Goal: Task Accomplishment & Management: Manage account settings

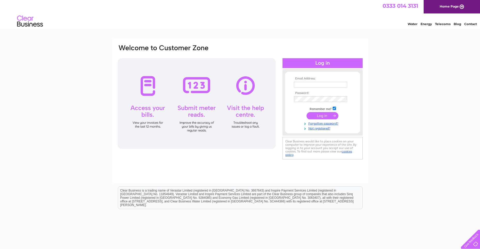
type input "accounts@caledonianaccess.co.uk"
click at [318, 116] on input "submit" at bounding box center [323, 115] width 32 height 7
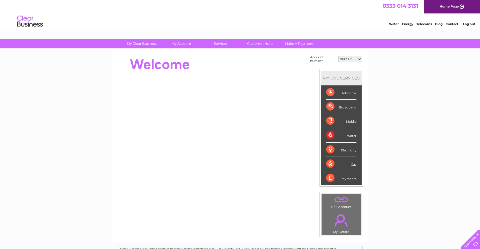
click at [328, 134] on div "Water" at bounding box center [341, 135] width 30 height 14
click at [432, 138] on div "My Clear Business Login Details My Details My Preferences Link Account My Accou…" at bounding box center [240, 185] width 480 height 292
click at [359, 59] on select "900905 30299014" at bounding box center [351, 59] width 24 height 6
select select "30299014"
click at [339, 56] on select "900905 30299014" at bounding box center [351, 59] width 24 height 6
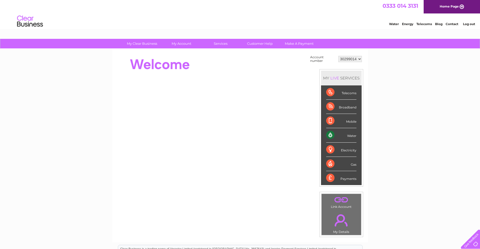
click at [360, 57] on select "900905 30299014" at bounding box center [351, 59] width 24 height 6
select select "900905"
click at [339, 56] on select "900905 30299014" at bounding box center [351, 59] width 24 height 6
click at [330, 136] on div "Water" at bounding box center [341, 135] width 30 height 14
click at [451, 130] on div "My Clear Business Login Details My Details My Preferences Link Account My Accou…" at bounding box center [240, 185] width 480 height 292
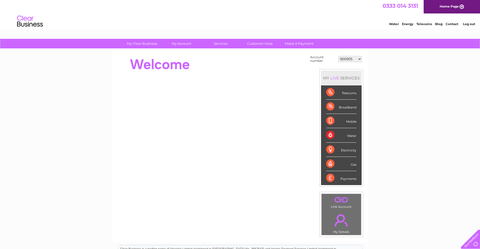
click at [359, 59] on select "900905 30299014" at bounding box center [351, 59] width 24 height 6
click at [339, 56] on select "900905 30299014" at bounding box center [351, 59] width 24 height 6
click at [330, 135] on div "Water" at bounding box center [341, 135] width 30 height 14
click at [328, 134] on div "Water" at bounding box center [341, 135] width 30 height 14
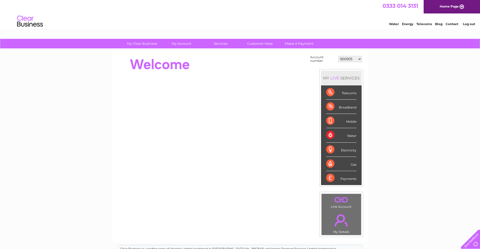
drag, startPoint x: 328, startPoint y: 134, endPoint x: 402, endPoint y: 125, distance: 74.8
click at [402, 125] on div "My Clear Business Login Details My Details My Preferences Link Account My Accou…" at bounding box center [240, 185] width 480 height 292
click at [362, 58] on select "900905 30299014" at bounding box center [351, 59] width 24 height 6
select select "30299014"
click at [339, 56] on select "900905 30299014" at bounding box center [351, 59] width 24 height 6
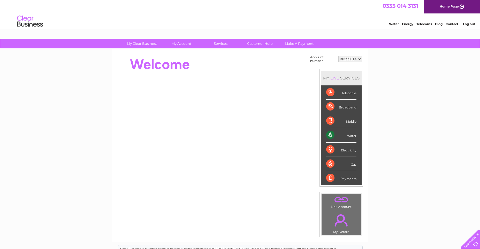
click at [414, 87] on div "My Clear Business Login Details My Details My Preferences Link Account My Accou…" at bounding box center [240, 185] width 480 height 292
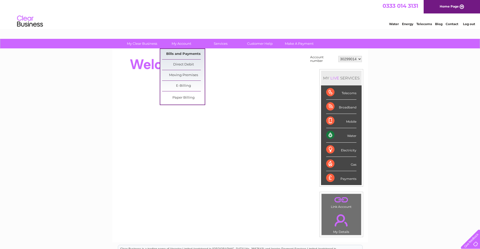
click at [189, 56] on link "Bills and Payments" at bounding box center [183, 54] width 43 height 10
click at [193, 49] on link "Bills and Payments" at bounding box center [183, 54] width 43 height 10
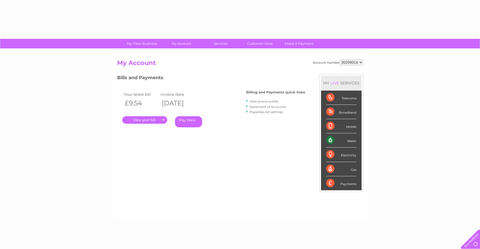
click at [193, 55] on div "Account number 900905 30299014 My Account MY LIVE SERVICES Telecoms Broadband M…" at bounding box center [240, 134] width 256 height 171
click at [149, 119] on link "." at bounding box center [144, 120] width 45 height 8
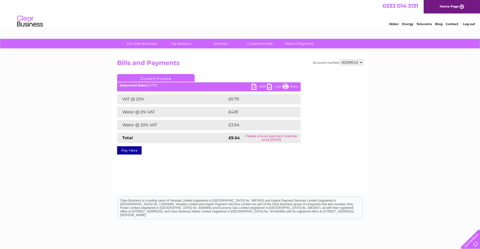
click at [257, 87] on link "PDF" at bounding box center [260, 88] width 16 height 8
